Goal: Information Seeking & Learning: Learn about a topic

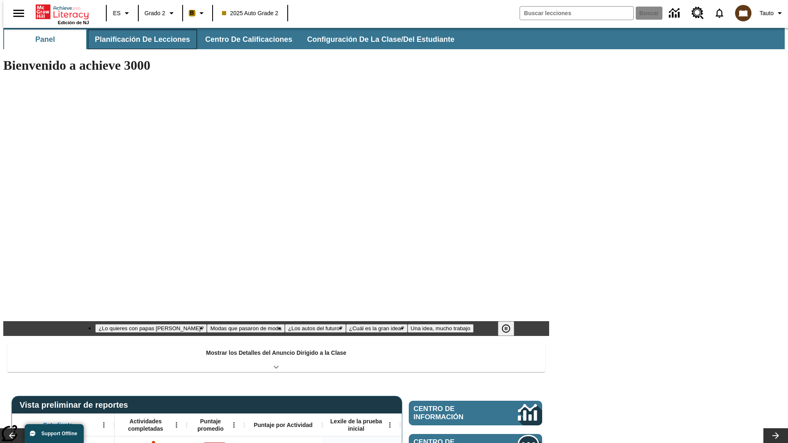
click at [137, 39] on button "Planificación de lecciones" at bounding box center [142, 40] width 109 height 20
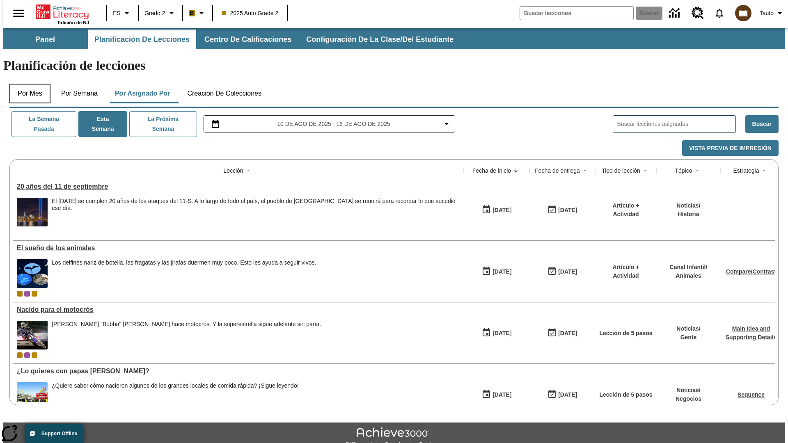
click at [27, 84] on button "Por mes" at bounding box center [29, 94] width 41 height 20
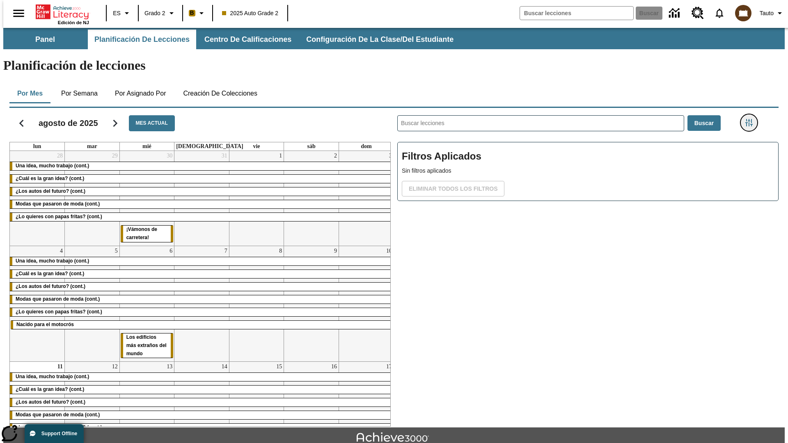
click at [751, 119] on icon "Menú lateral de filtros" at bounding box center [748, 122] width 7 height 7
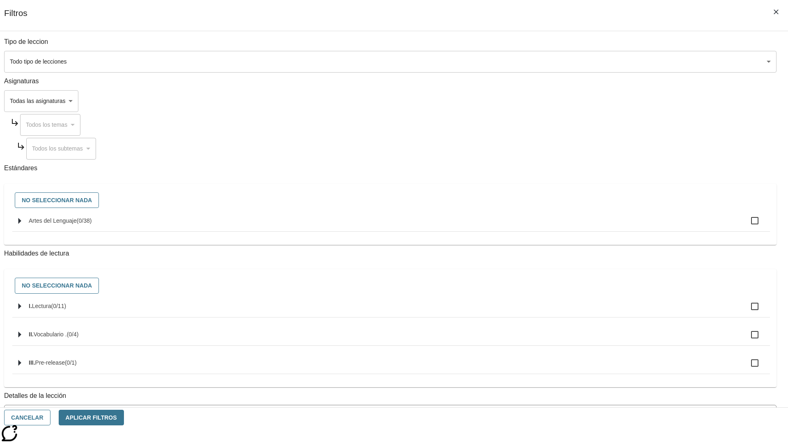
click at [591, 62] on body "[MEDICAL_DATA] al contenido principal Edición de NJ ES Grado 2 B 2025 Auto Grad…" at bounding box center [393, 254] width 781 height 452
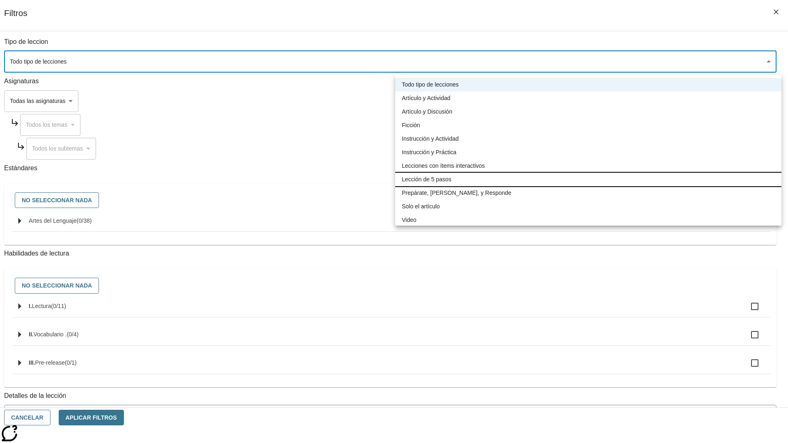
click at [588, 179] on li "Lección de 5 pasos" at bounding box center [588, 180] width 386 height 14
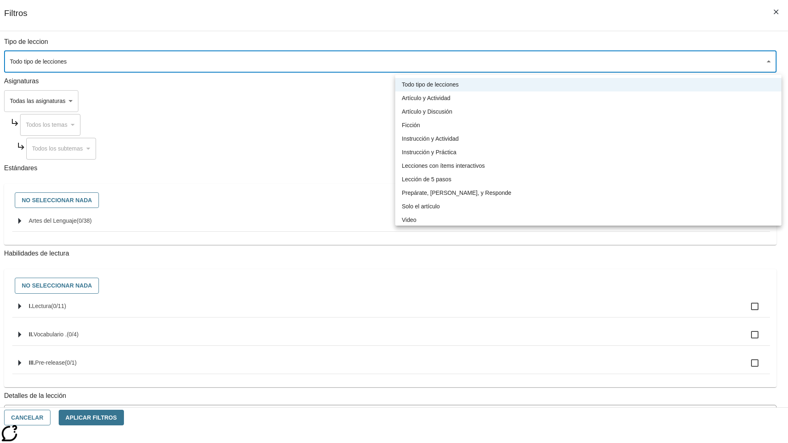
type input "1"
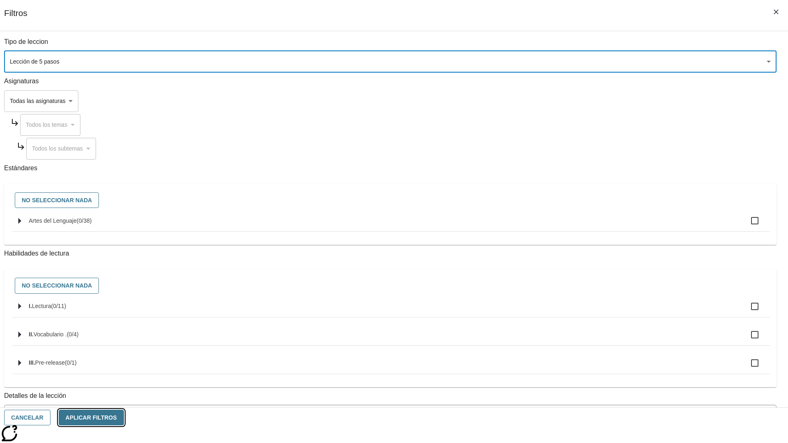
click at [124, 418] on button "Aplicar Filtros" at bounding box center [91, 418] width 65 height 16
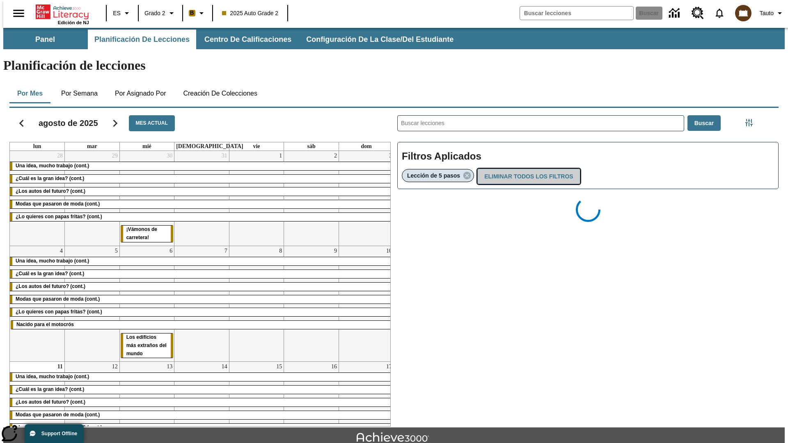
click at [527, 169] on button "Eliminar todos los filtros" at bounding box center [528, 177] width 103 height 16
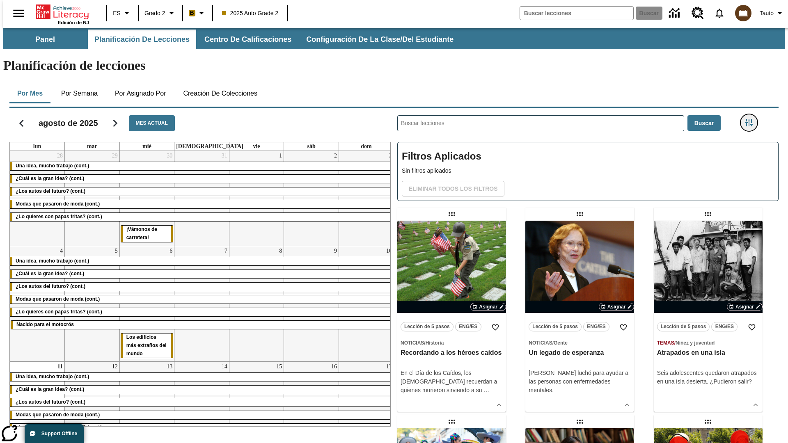
click at [751, 119] on icon "Menú lateral de filtros" at bounding box center [748, 122] width 7 height 7
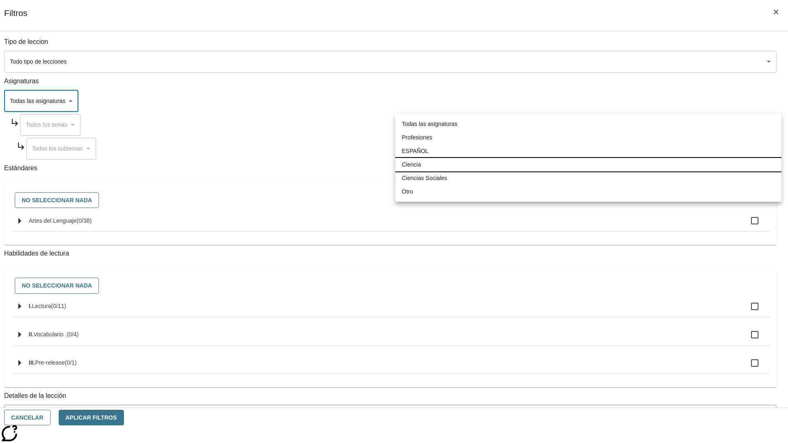
click at [588, 164] on li "Ciencia" at bounding box center [588, 165] width 386 height 14
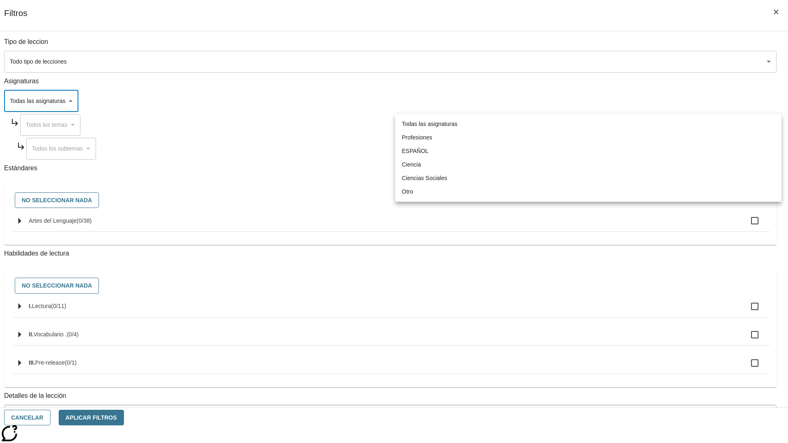
type input "2"
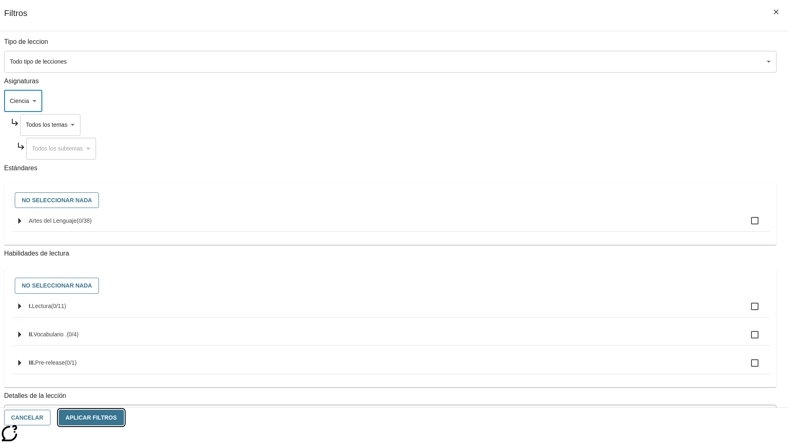
click at [124, 418] on button "Aplicar Filtros" at bounding box center [91, 418] width 65 height 16
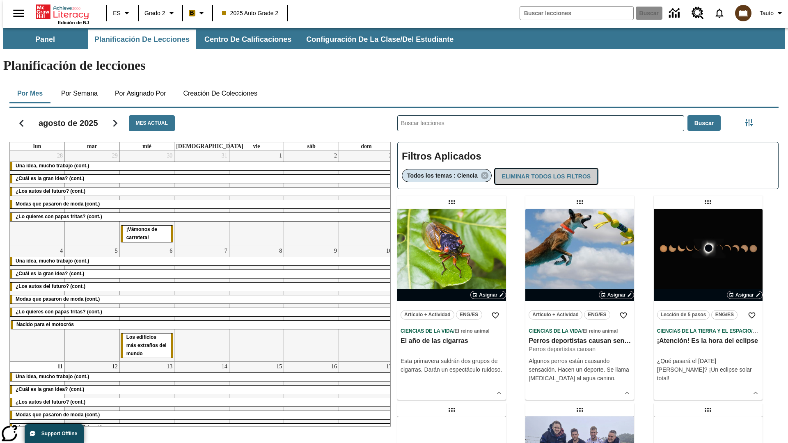
click at [545, 169] on button "Eliminar todos los filtros" at bounding box center [546, 177] width 103 height 16
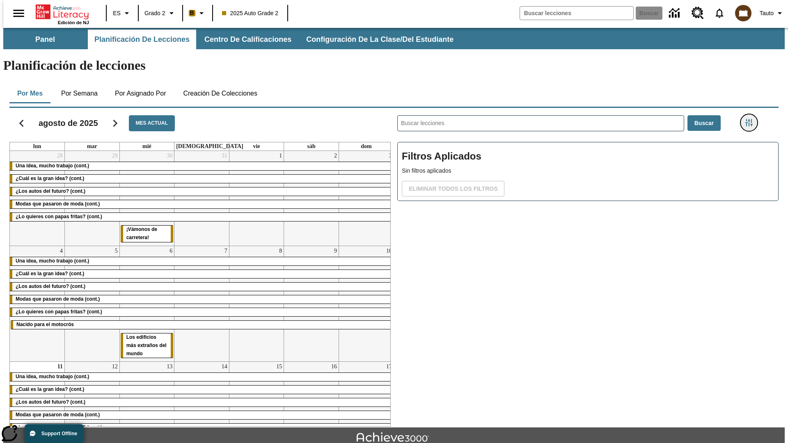
click at [751, 119] on icon "Menú lateral de filtros" at bounding box center [748, 122] width 7 height 7
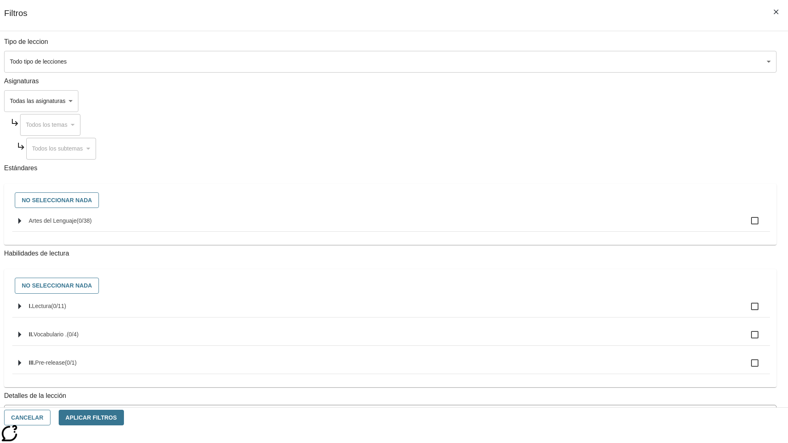
click at [92, 224] on span "Artes del Lenguaje" at bounding box center [84, 220] width 15 height 7
click at [746, 225] on input "Artes del Lenguaje ( 0 / 38 )" at bounding box center [754, 220] width 17 height 17
checkbox input "true"
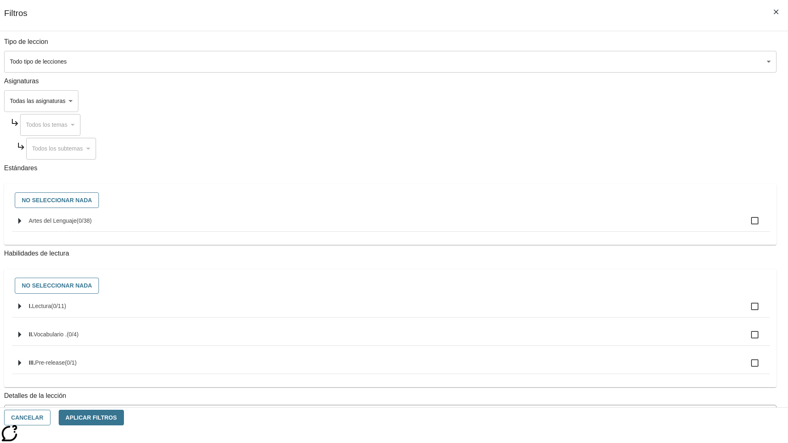
checkbox input "true"
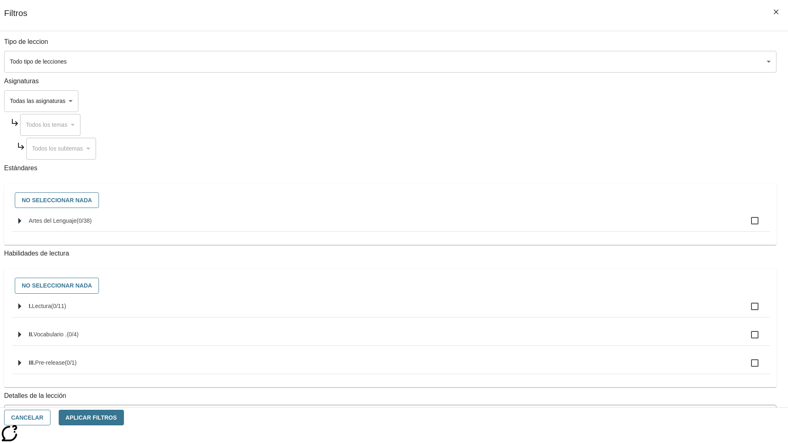
checkbox input "true"
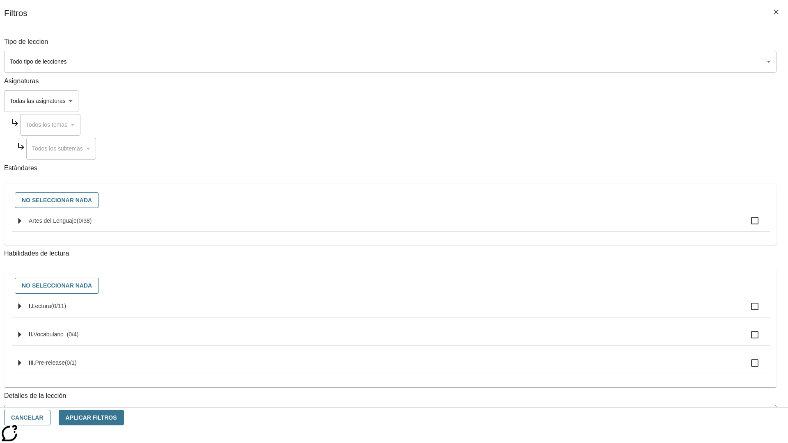
checkbox input "true"
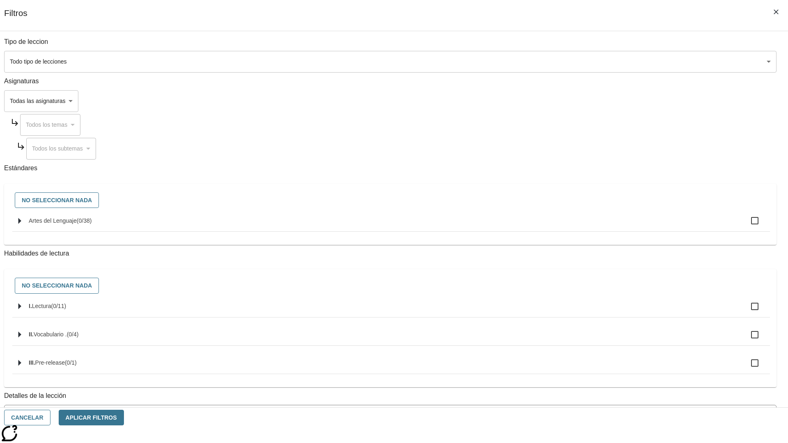
checkbox input "true"
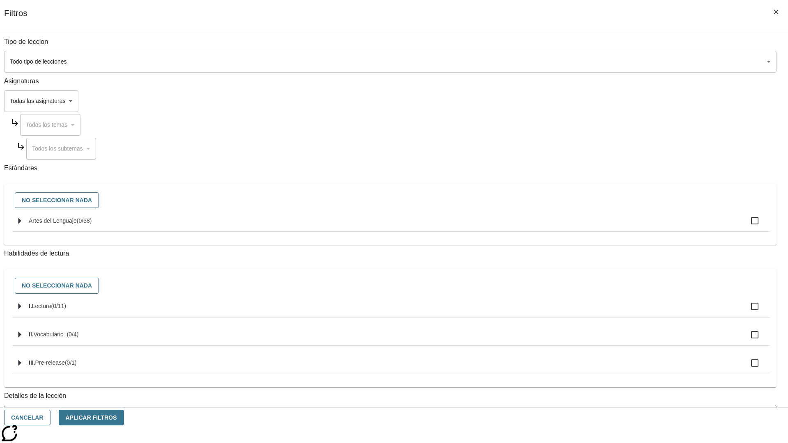
checkbox input "true"
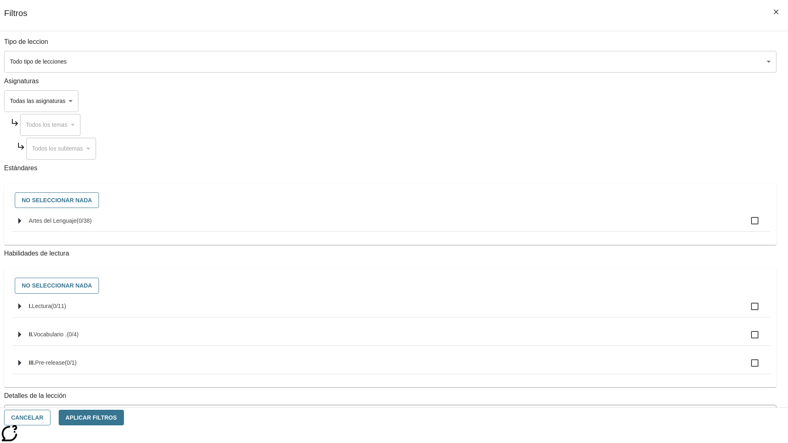
checkbox input "true"
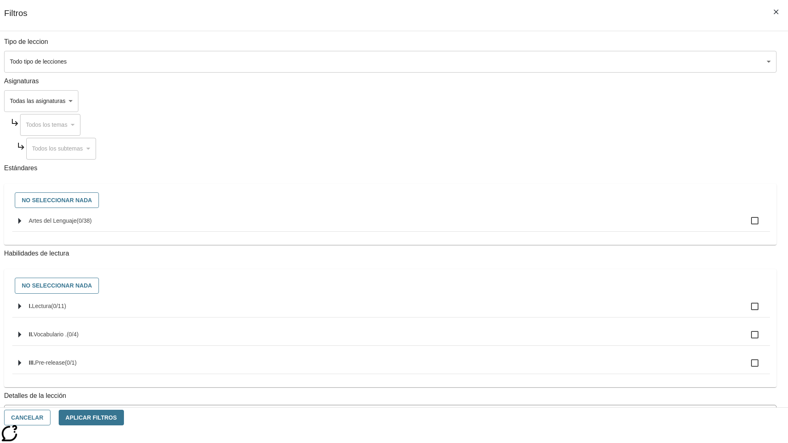
checkbox input "true"
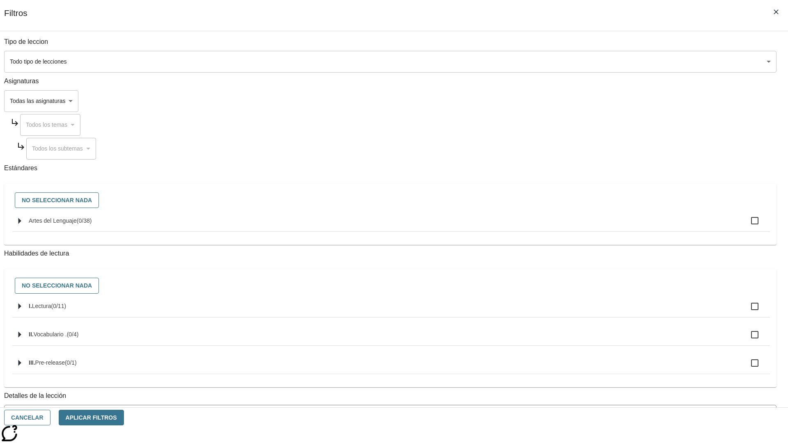
checkbox input "true"
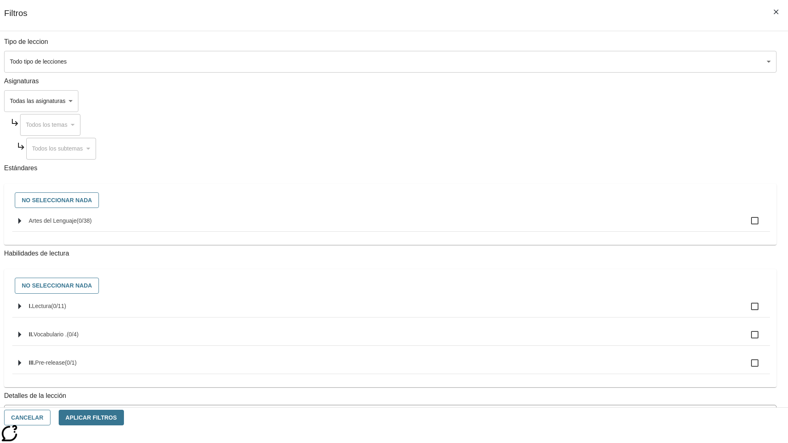
checkbox input "true"
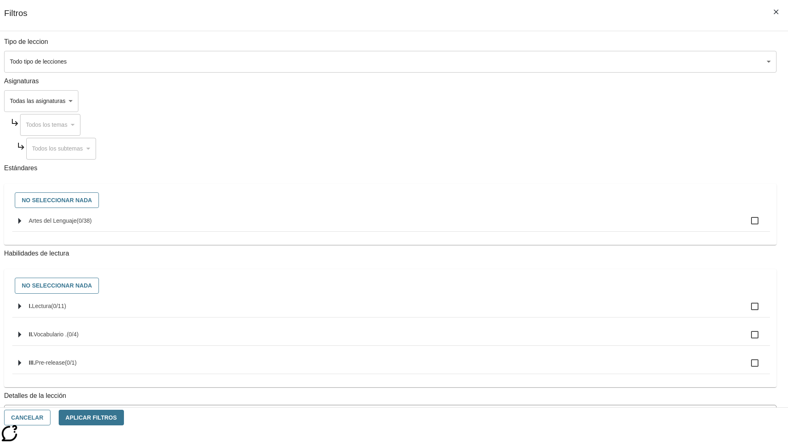
checkbox input "true"
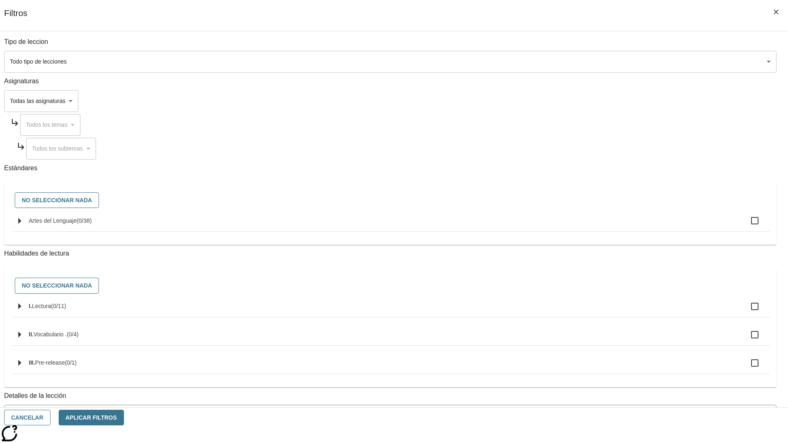
checkbox input "true"
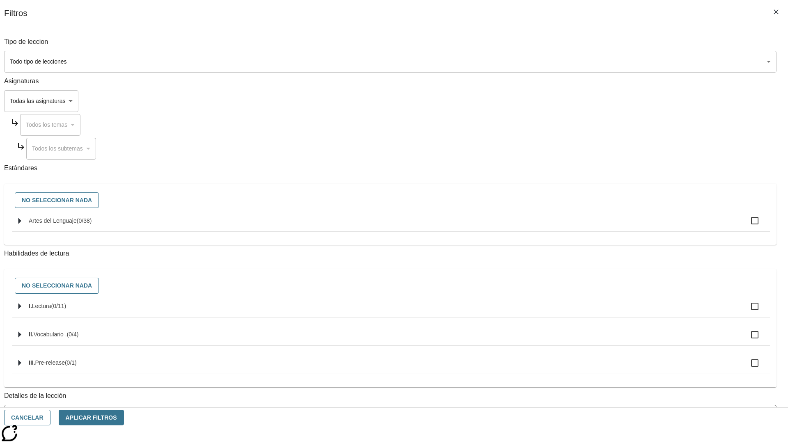
checkbox input "true"
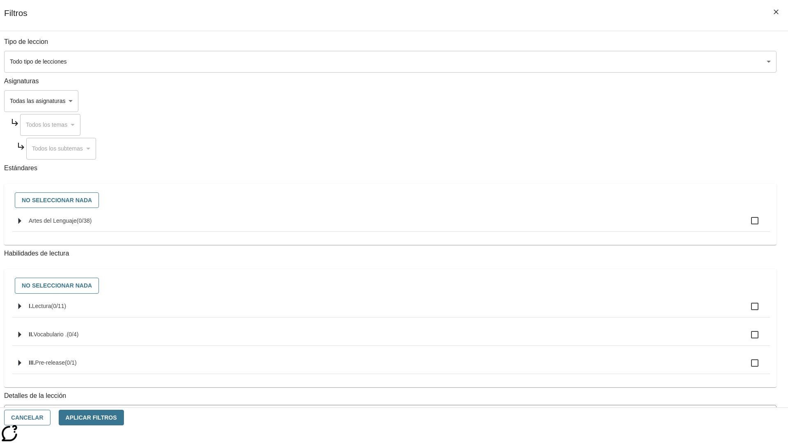
checkbox input "true"
click at [124, 418] on button "Aplicar Filtros" at bounding box center [91, 418] width 65 height 16
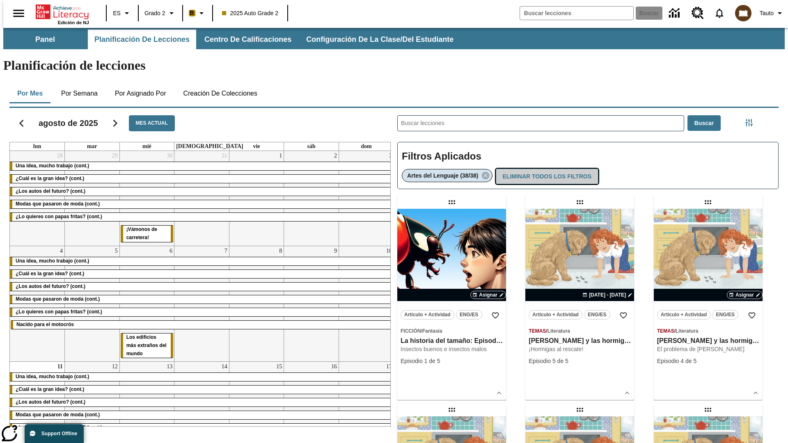
click at [546, 169] on button "Eliminar todos los filtros" at bounding box center [546, 177] width 103 height 16
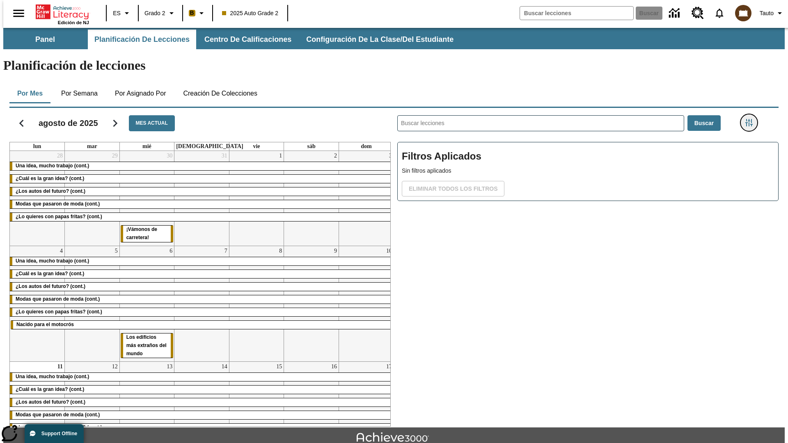
click at [751, 119] on icon "Menú lateral de filtros" at bounding box center [748, 122] width 7 height 7
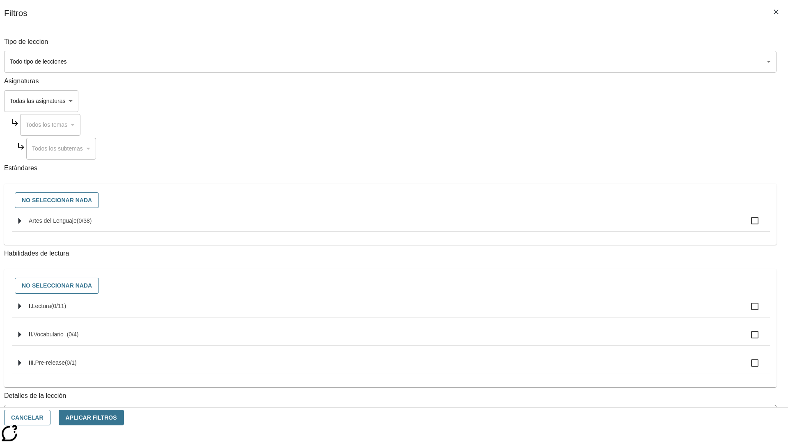
click at [591, 315] on label "I. Lectura ( 0 / 11 )" at bounding box center [396, 306] width 734 height 17
click at [746, 315] on input "I. Lectura ( 0 / 11 )" at bounding box center [754, 306] width 17 height 17
checkbox input "true"
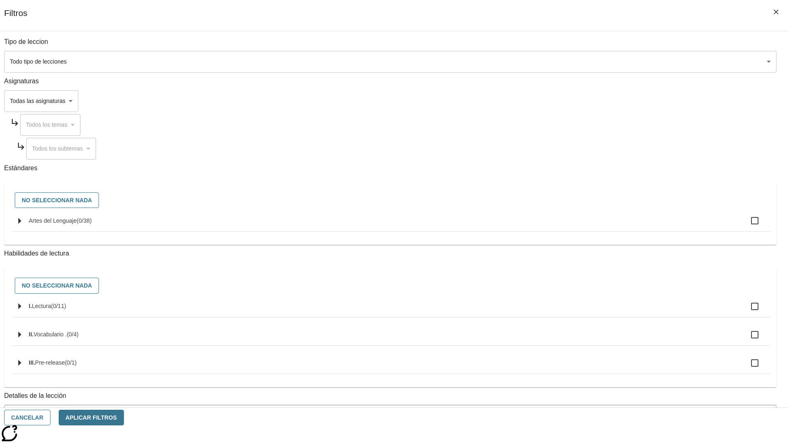
checkbox input "true"
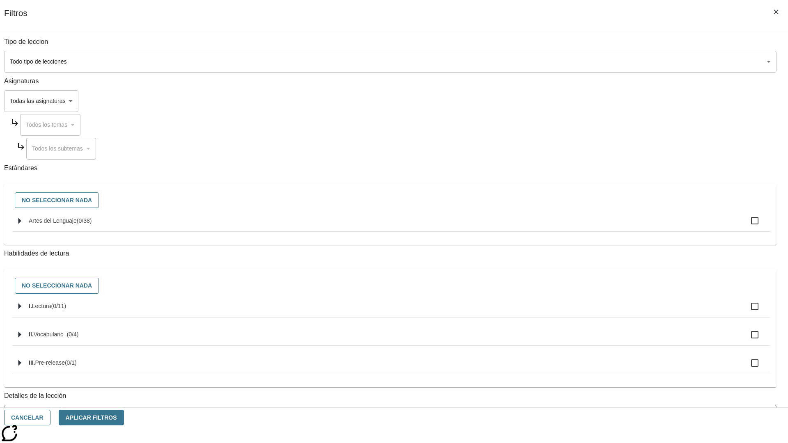
checkbox input "true"
click at [124, 418] on button "Aplicar Filtros" at bounding box center [91, 418] width 65 height 16
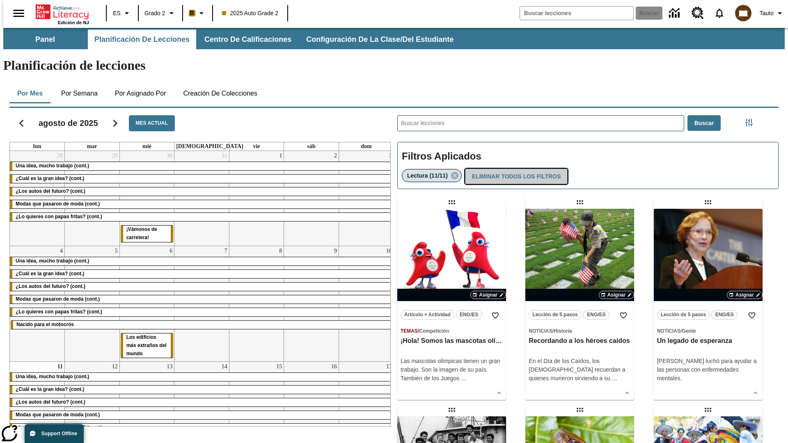
click at [515, 169] on button "Eliminar todos los filtros" at bounding box center [516, 177] width 103 height 16
click at [751, 119] on icon "Menú lateral de filtros" at bounding box center [748, 122] width 7 height 7
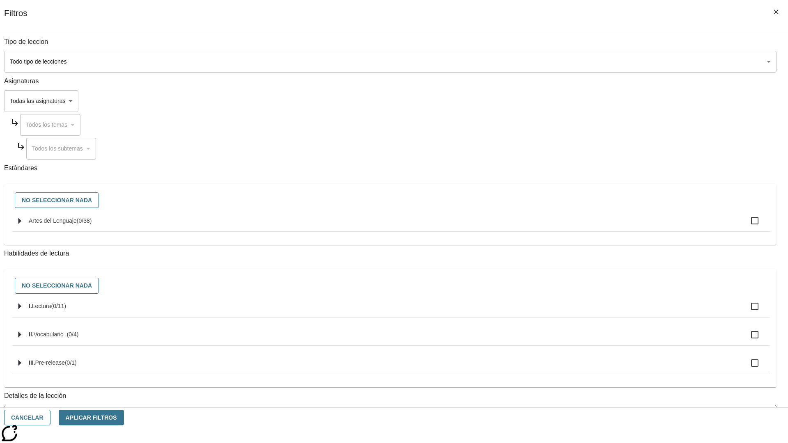
checkbox input "true"
click at [124, 418] on button "Aplicar Filtros" at bounding box center [91, 418] width 65 height 16
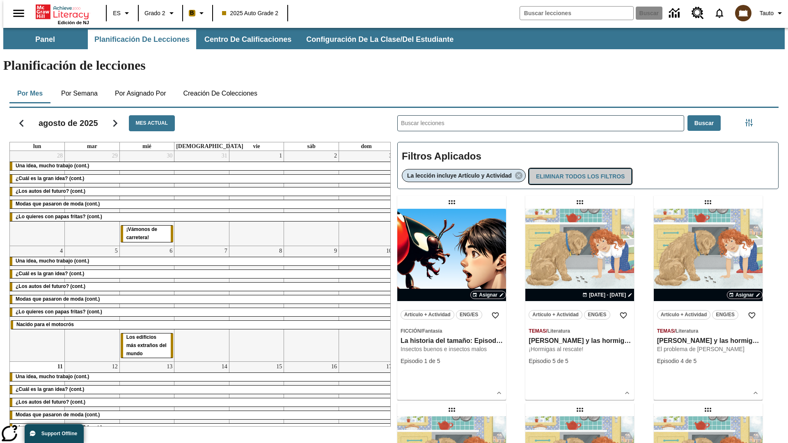
click at [580, 169] on button "Eliminar todos los filtros" at bounding box center [580, 177] width 103 height 16
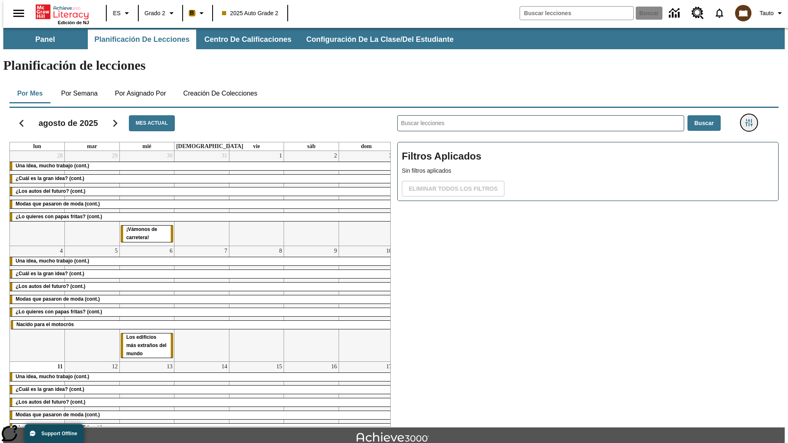
click at [751, 119] on icon "Menú lateral de filtros" at bounding box center [748, 122] width 7 height 7
